Goal: Task Accomplishment & Management: Use online tool/utility

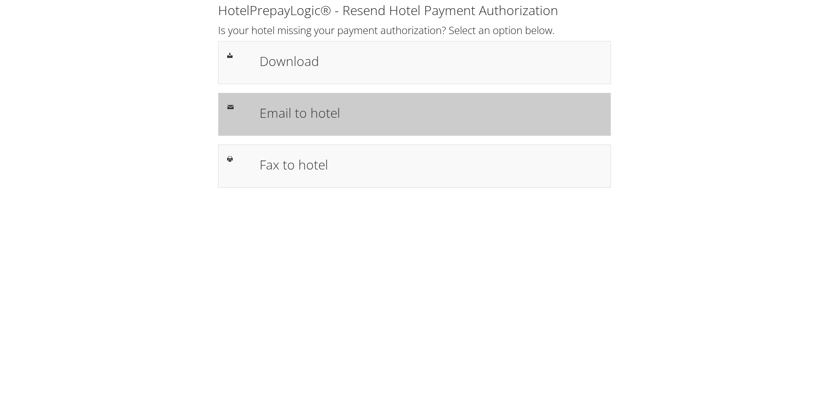
click at [299, 114] on h1 "Email to hotel" at bounding box center [431, 112] width 342 height 19
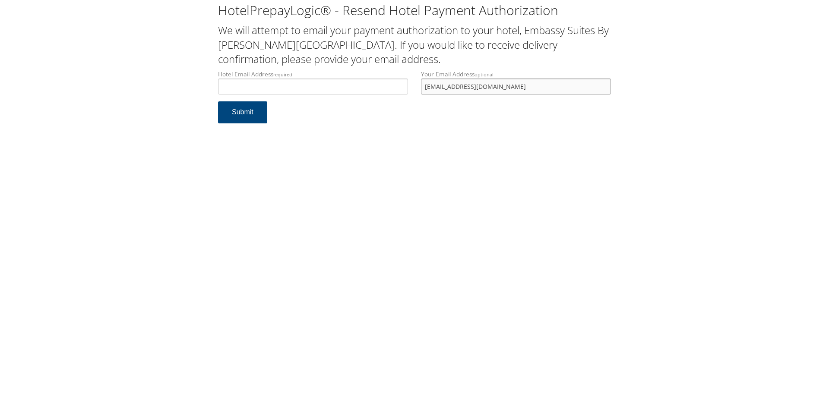
drag, startPoint x: 501, startPoint y: 87, endPoint x: 409, endPoint y: 84, distance: 91.6
click at [411, 87] on div "Hotel Email Address required Hotel email address is required Your Email Address…" at bounding box center [415, 86] width 406 height 32
type input "[PERSON_NAME][EMAIL_ADDRESS][DOMAIN_NAME]"
click at [297, 86] on input "Hotel Email Address required" at bounding box center [313, 87] width 190 height 16
type input "[EMAIL_ADDRESS][DOMAIN_NAME]"
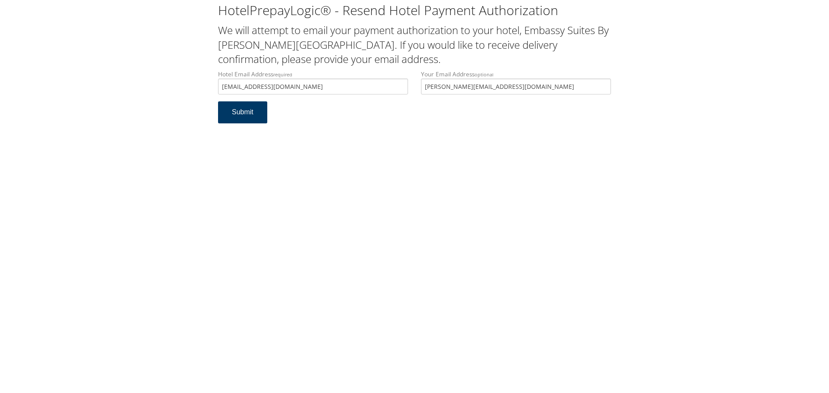
click at [245, 113] on button "Submit" at bounding box center [242, 112] width 49 height 22
